Goal: Information Seeking & Learning: Learn about a topic

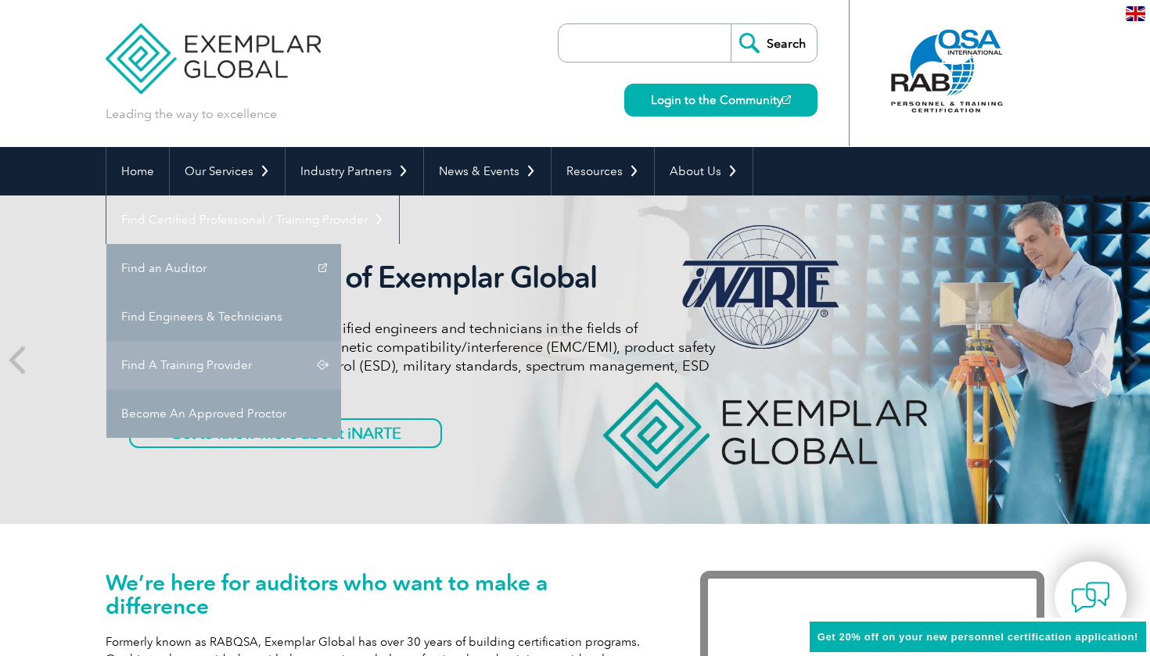
click at [341, 341] on link "Find A Training Provider" at bounding box center [223, 365] width 235 height 48
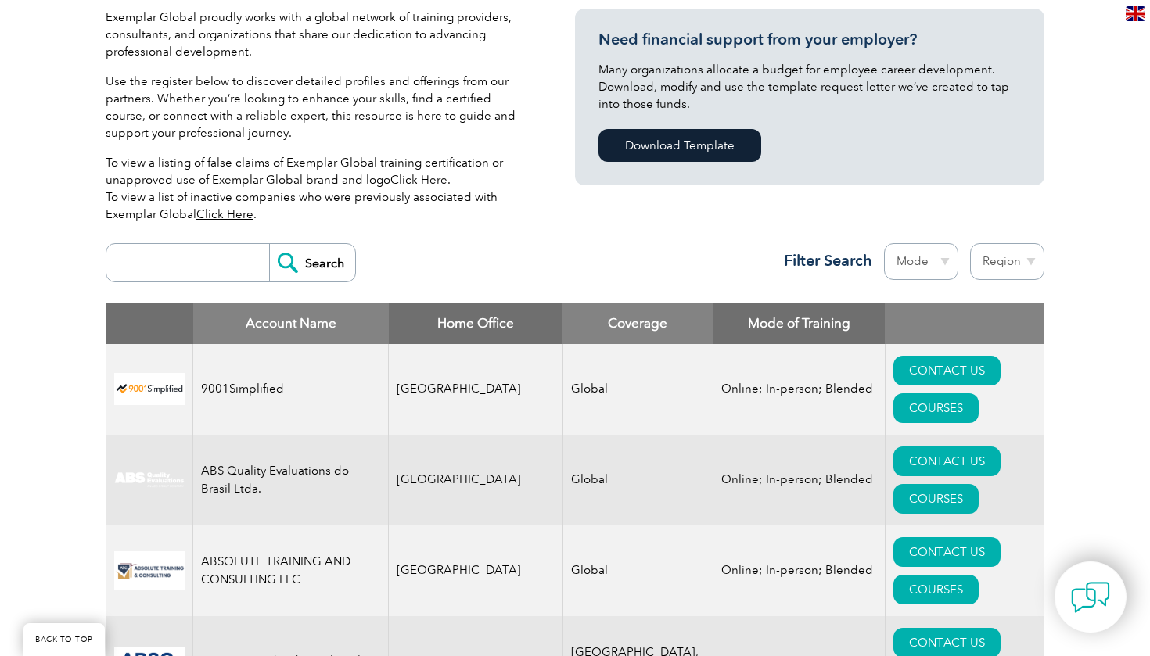
scroll to position [386, 0]
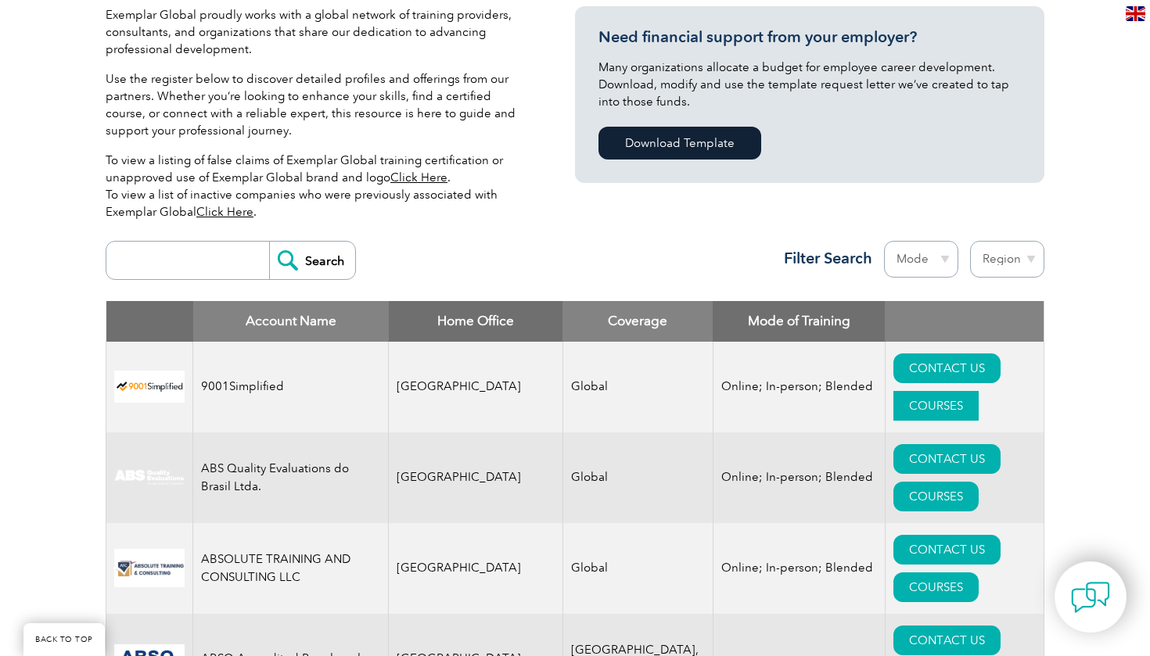
click at [945, 391] on link "COURSES" at bounding box center [935, 406] width 85 height 30
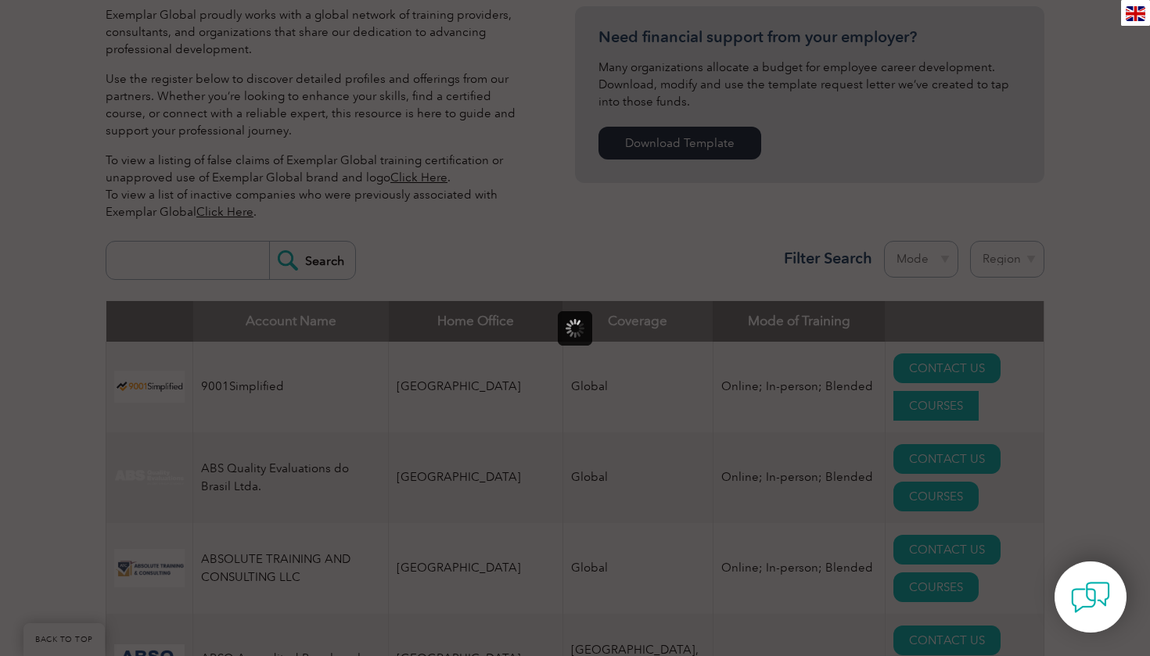
scroll to position [0, 0]
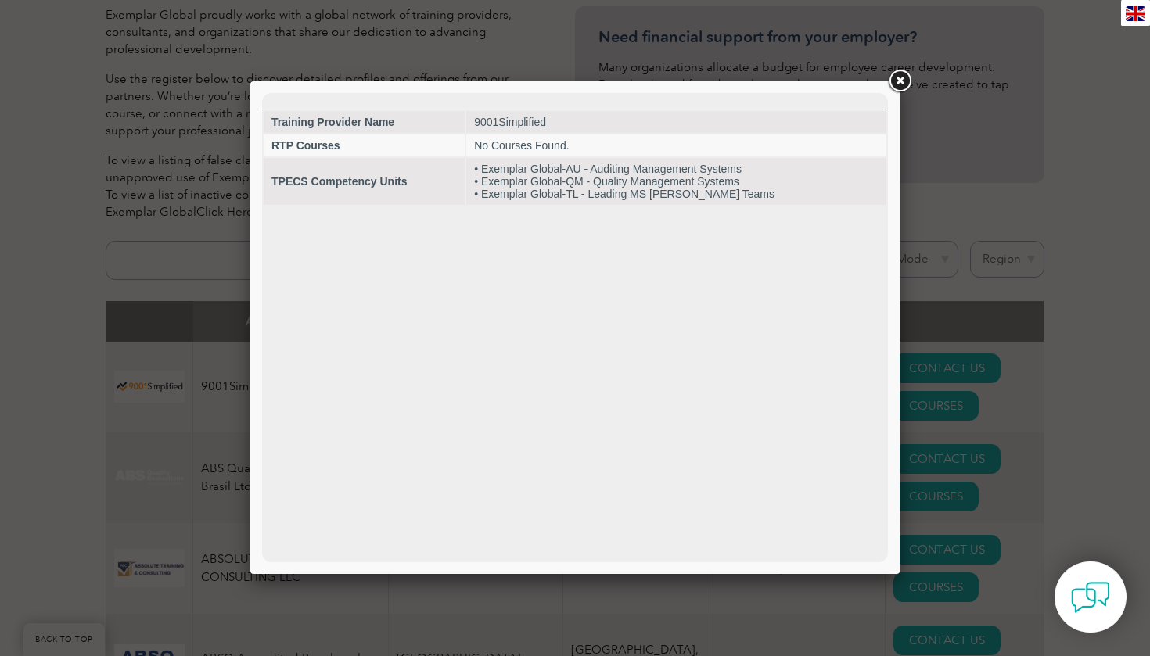
click at [896, 85] on link at bounding box center [899, 81] width 28 height 28
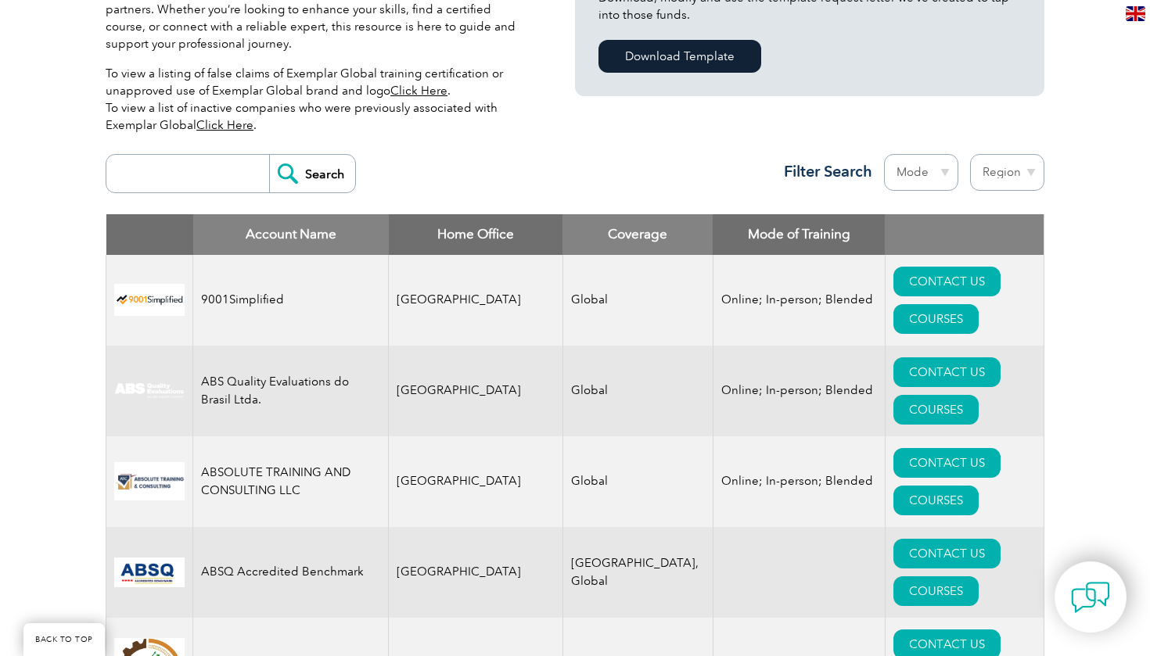
scroll to position [477, 0]
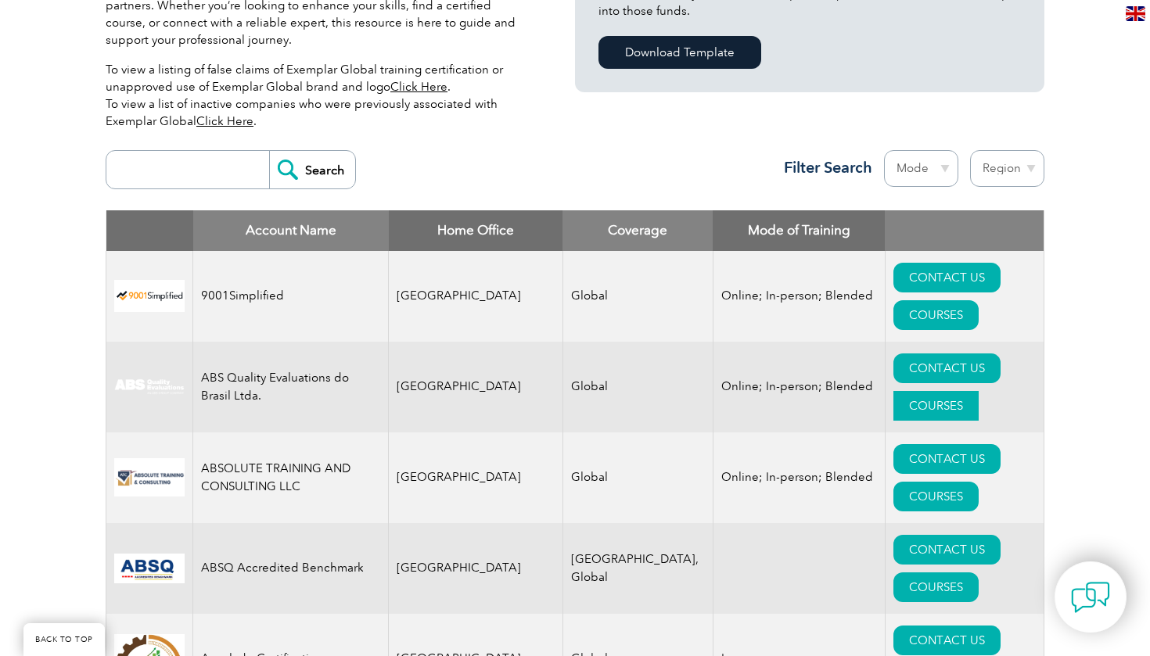
click at [956, 391] on link "COURSES" at bounding box center [935, 406] width 85 height 30
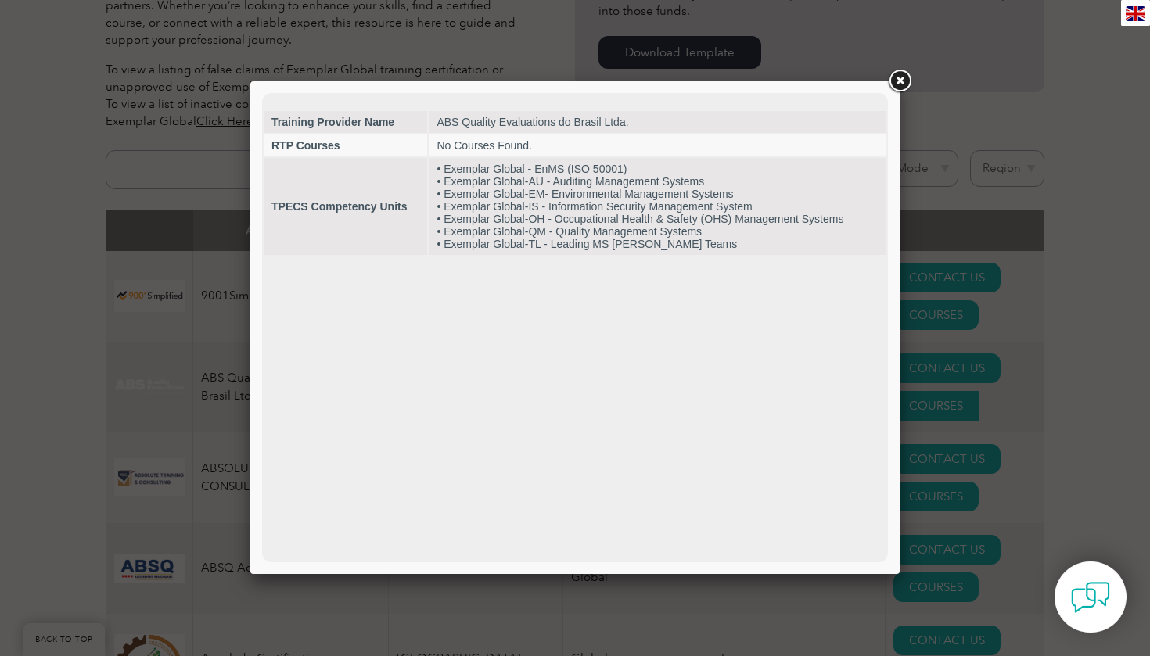
scroll to position [0, 0]
click at [906, 76] on link at bounding box center [899, 81] width 28 height 28
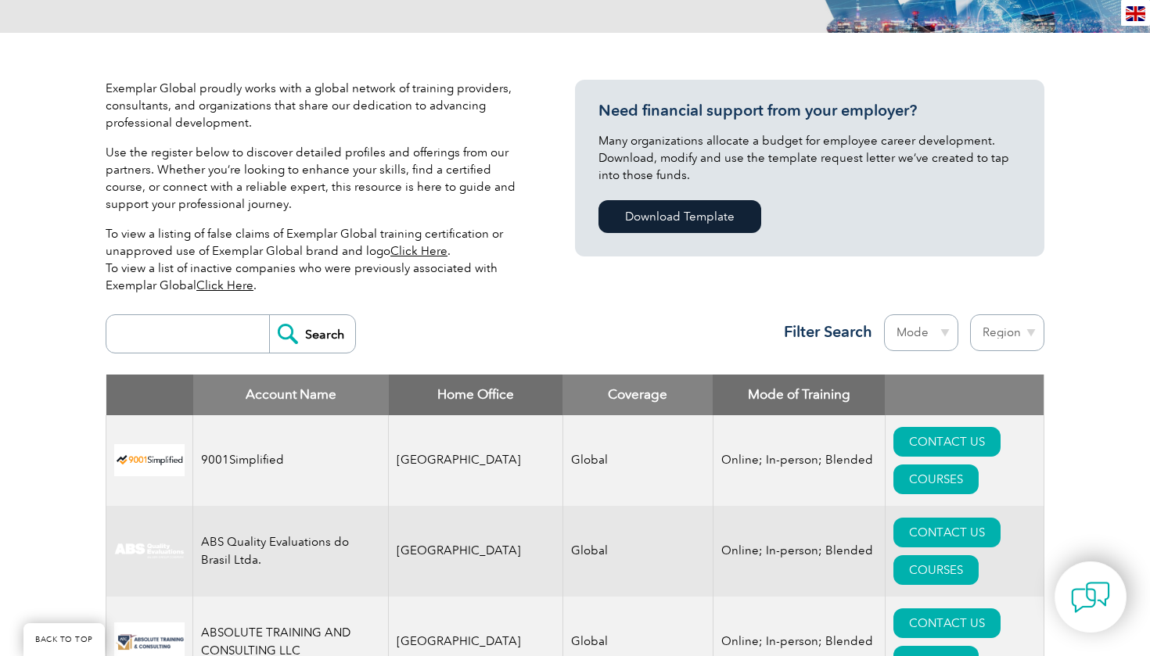
scroll to position [385, 0]
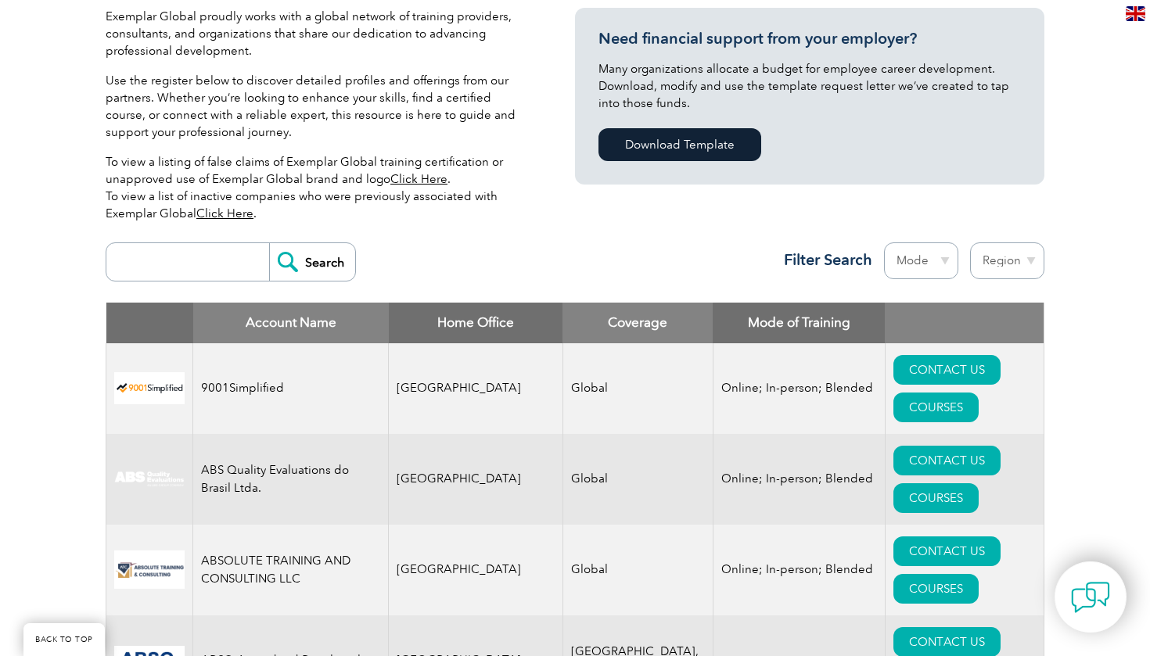
click at [159, 372] on img at bounding box center [149, 388] width 70 height 32
click at [893, 369] on link "CONTACT US" at bounding box center [946, 370] width 107 height 30
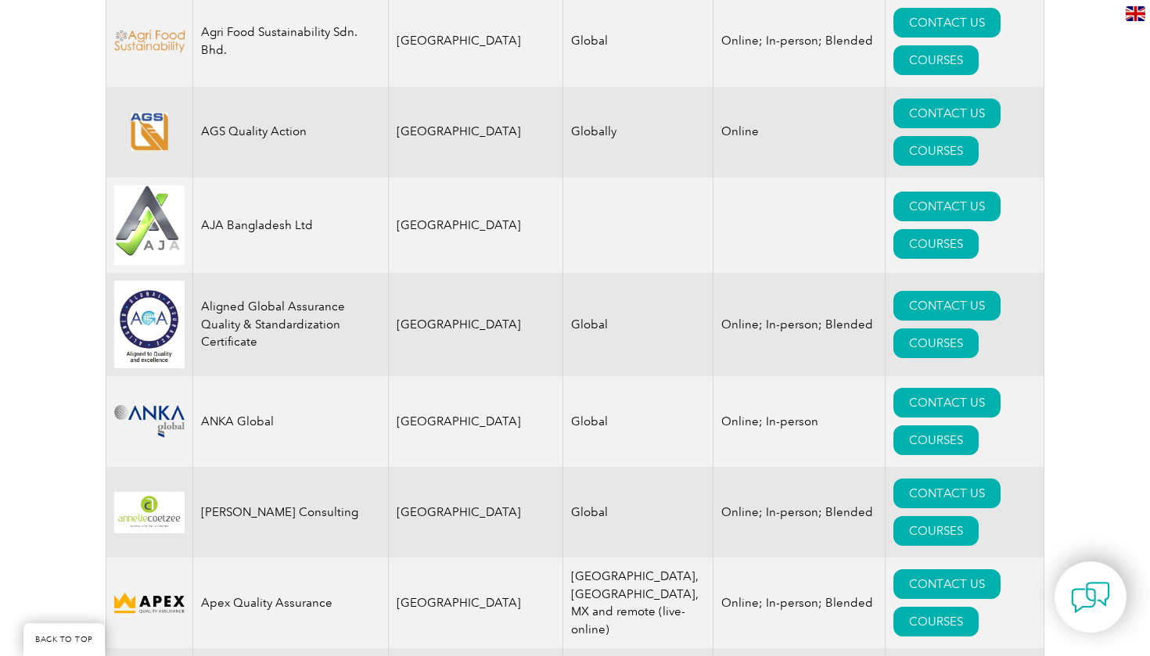
scroll to position [1641, 0]
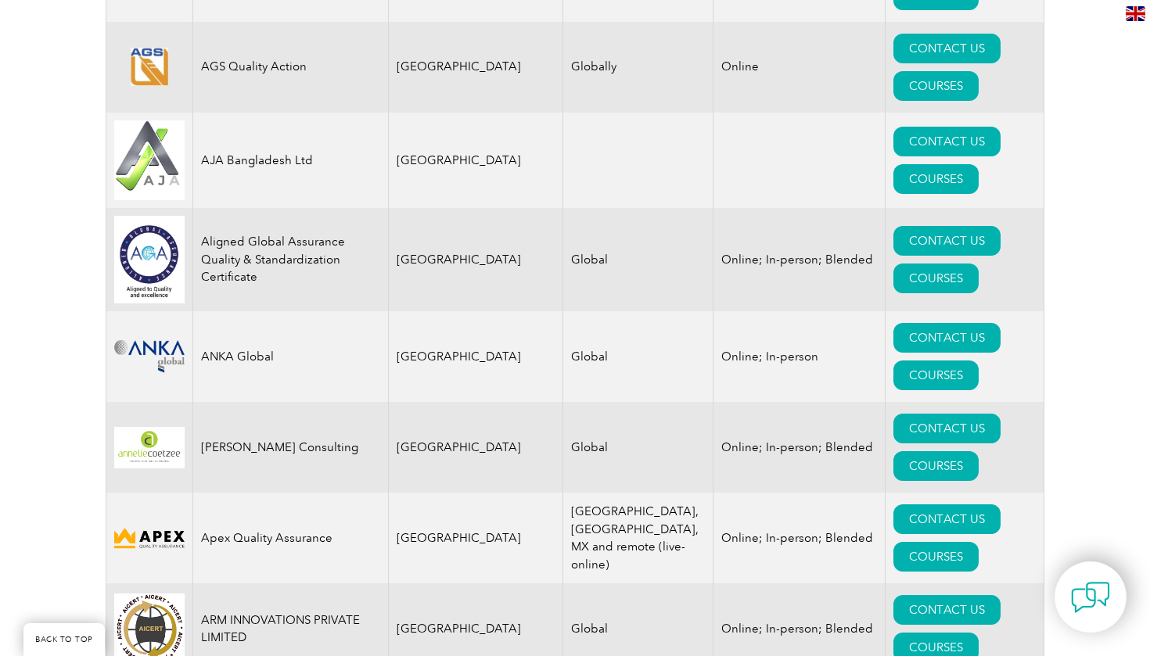
scroll to position [1668, 0]
